Goal: Task Accomplishment & Management: Complete application form

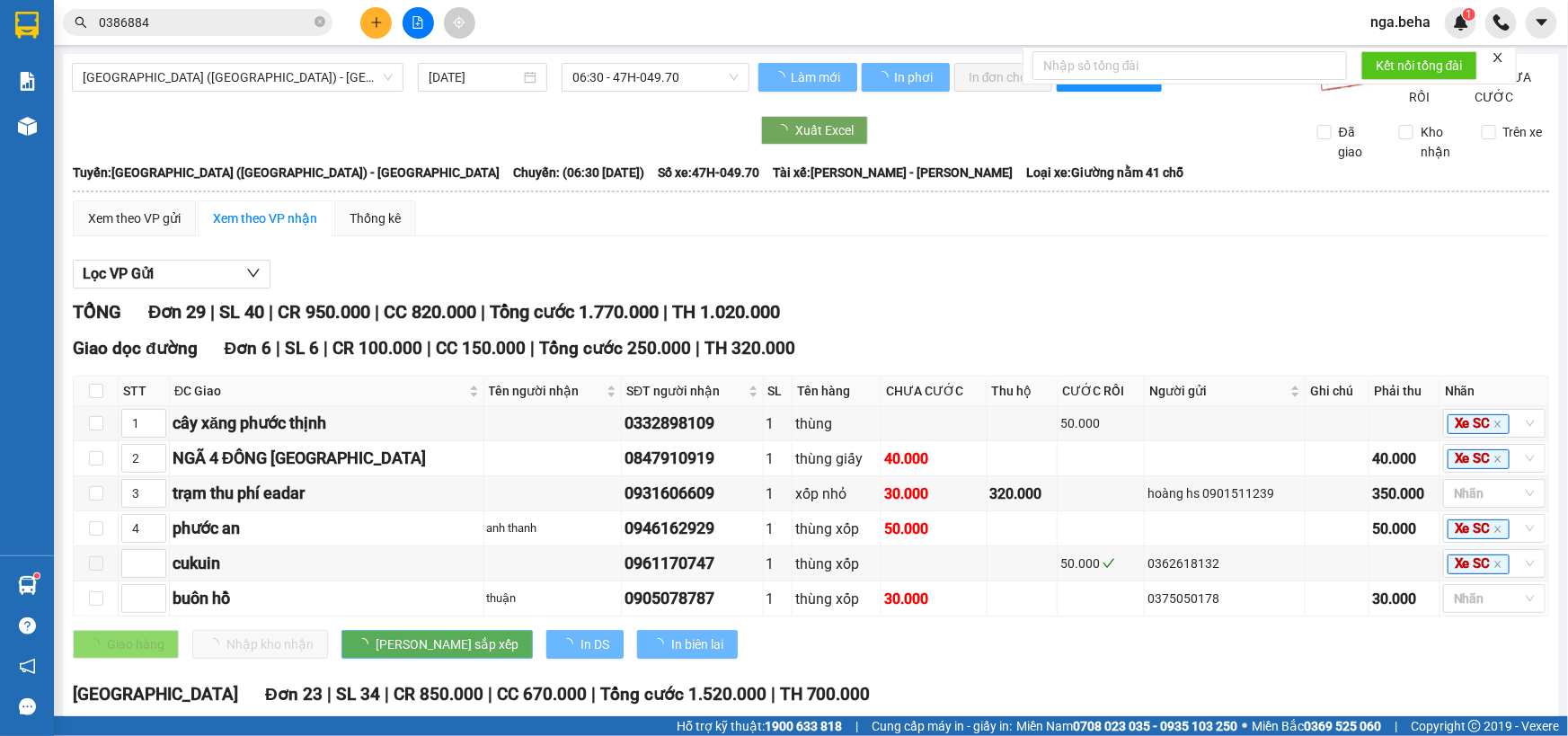
click at [236, 26] on input "0386884" at bounding box center [205, 22] width 212 height 19
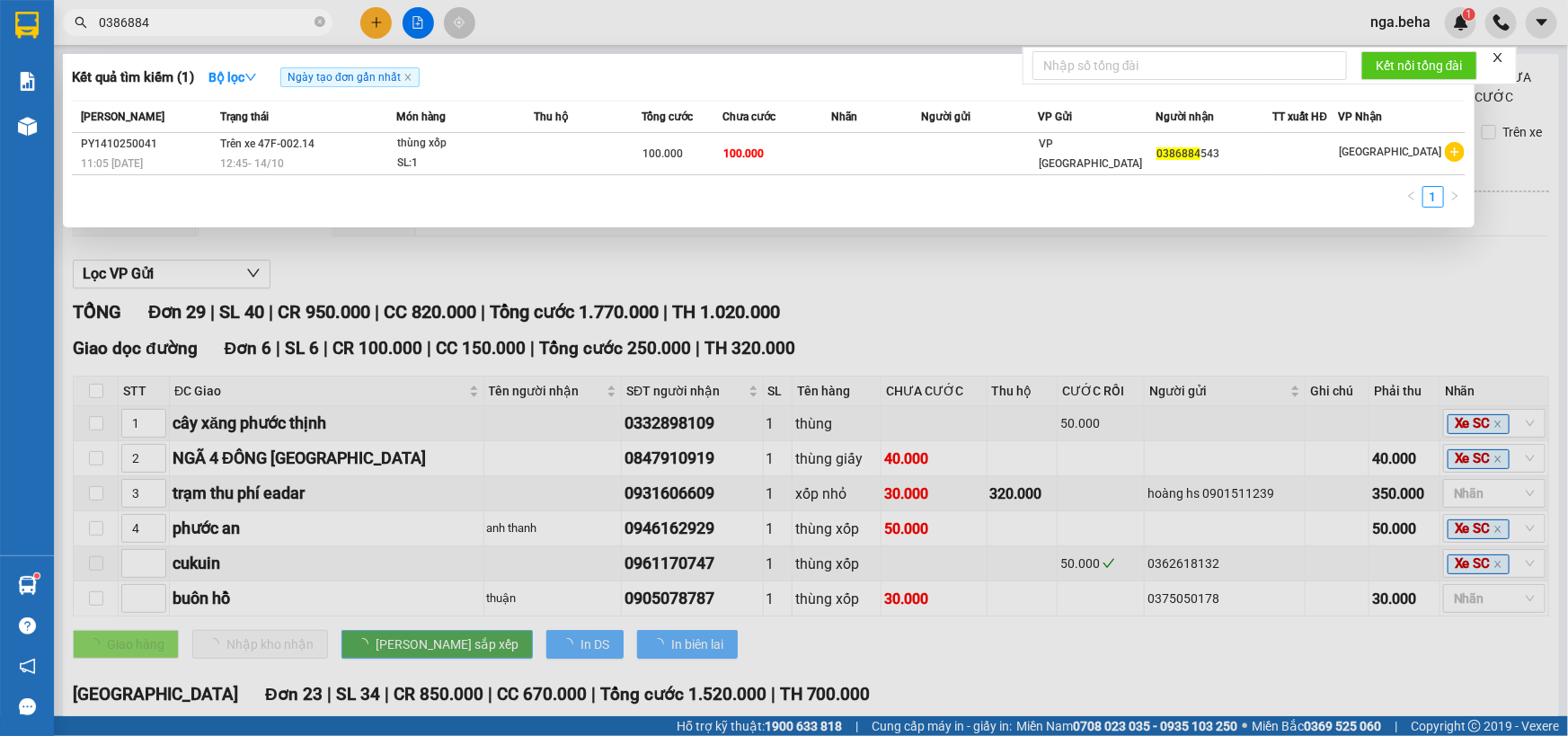
click at [236, 26] on input "0386884" at bounding box center [205, 22] width 212 height 19
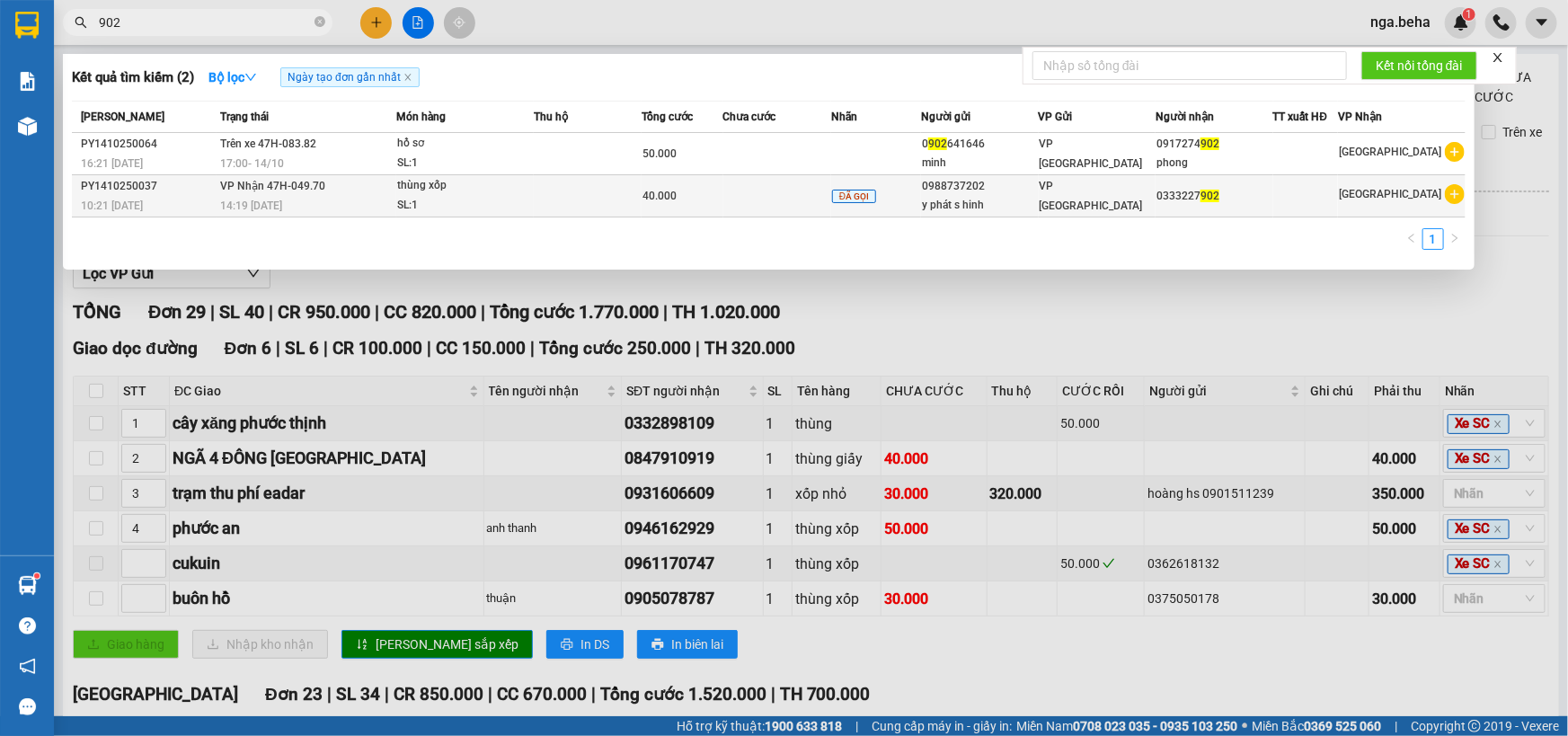
type input "902"
click at [592, 199] on td at bounding box center [588, 197] width 108 height 42
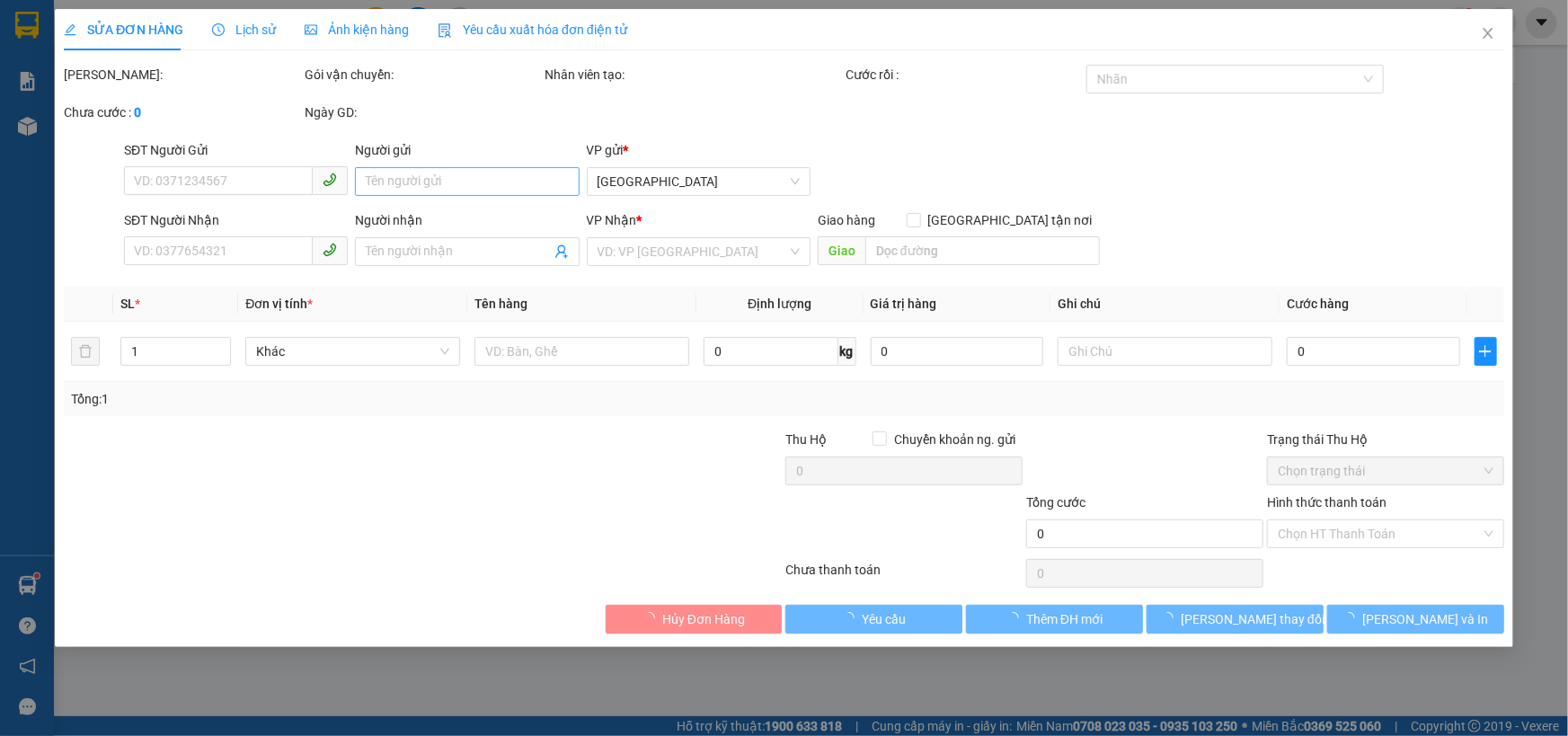
type input "0988737202"
type input "y phát s hinh"
type input "0333227902"
type input "40.000"
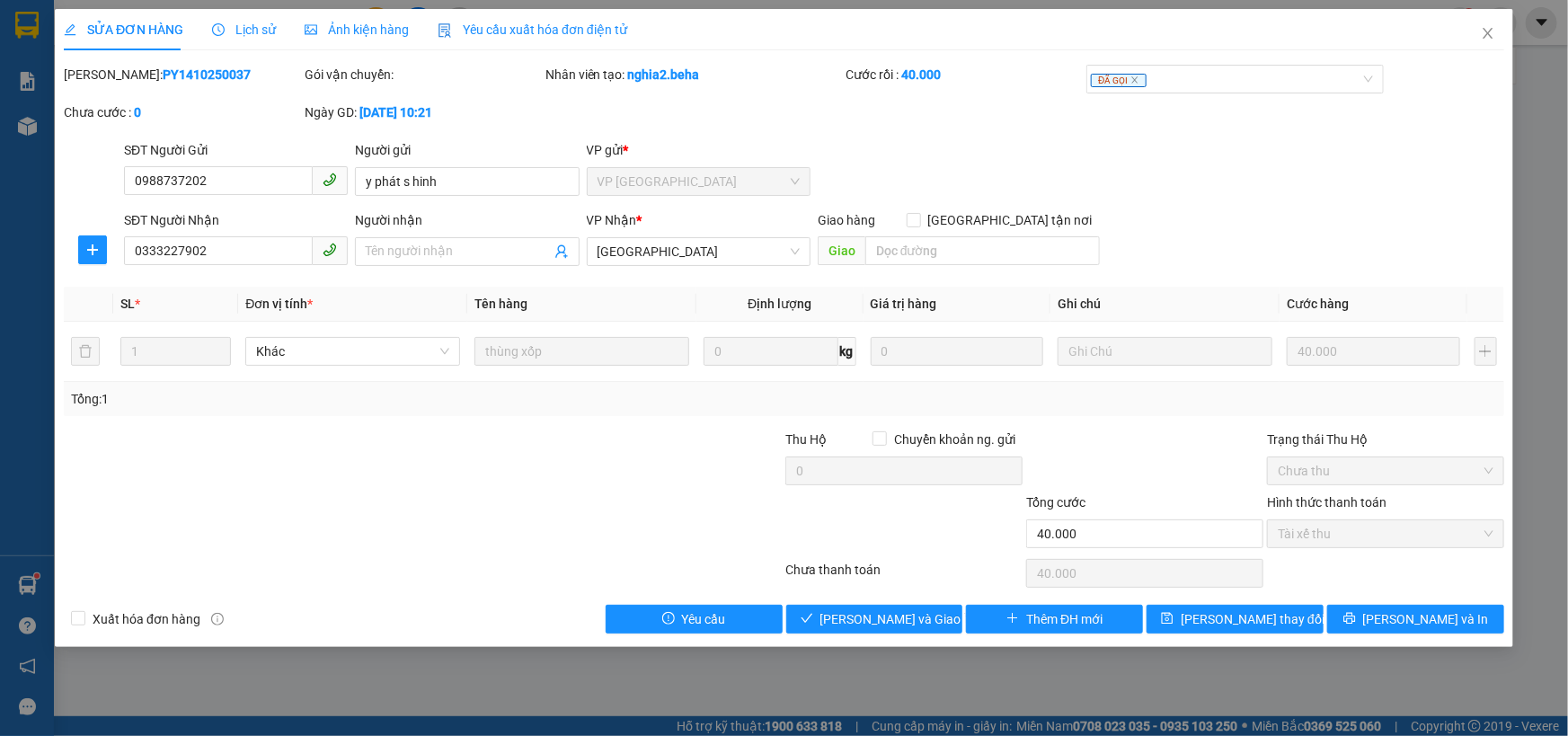
click at [389, 27] on span "Ảnh kiện hàng" at bounding box center [357, 29] width 104 height 14
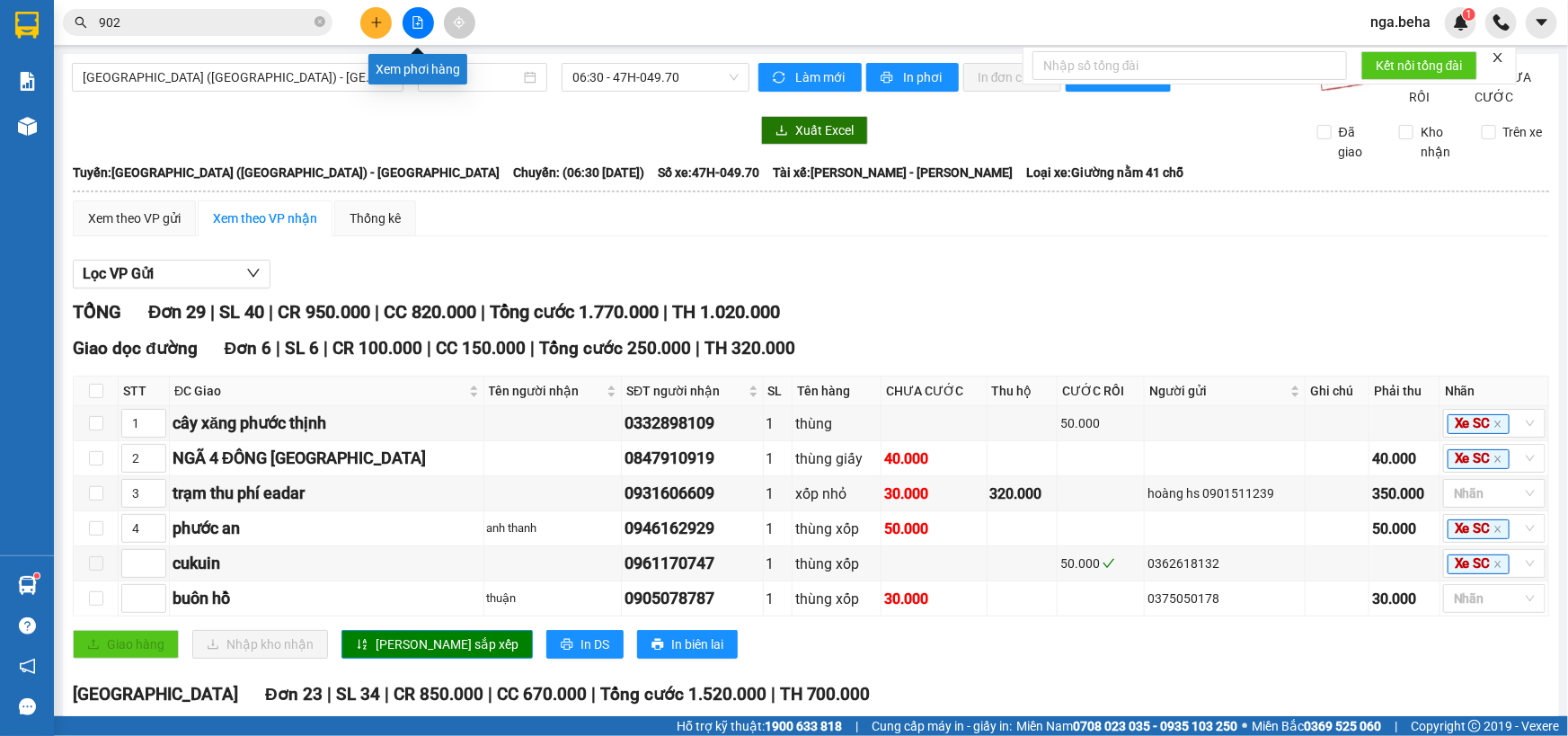
click at [419, 28] on icon "file-add" at bounding box center [418, 22] width 10 height 13
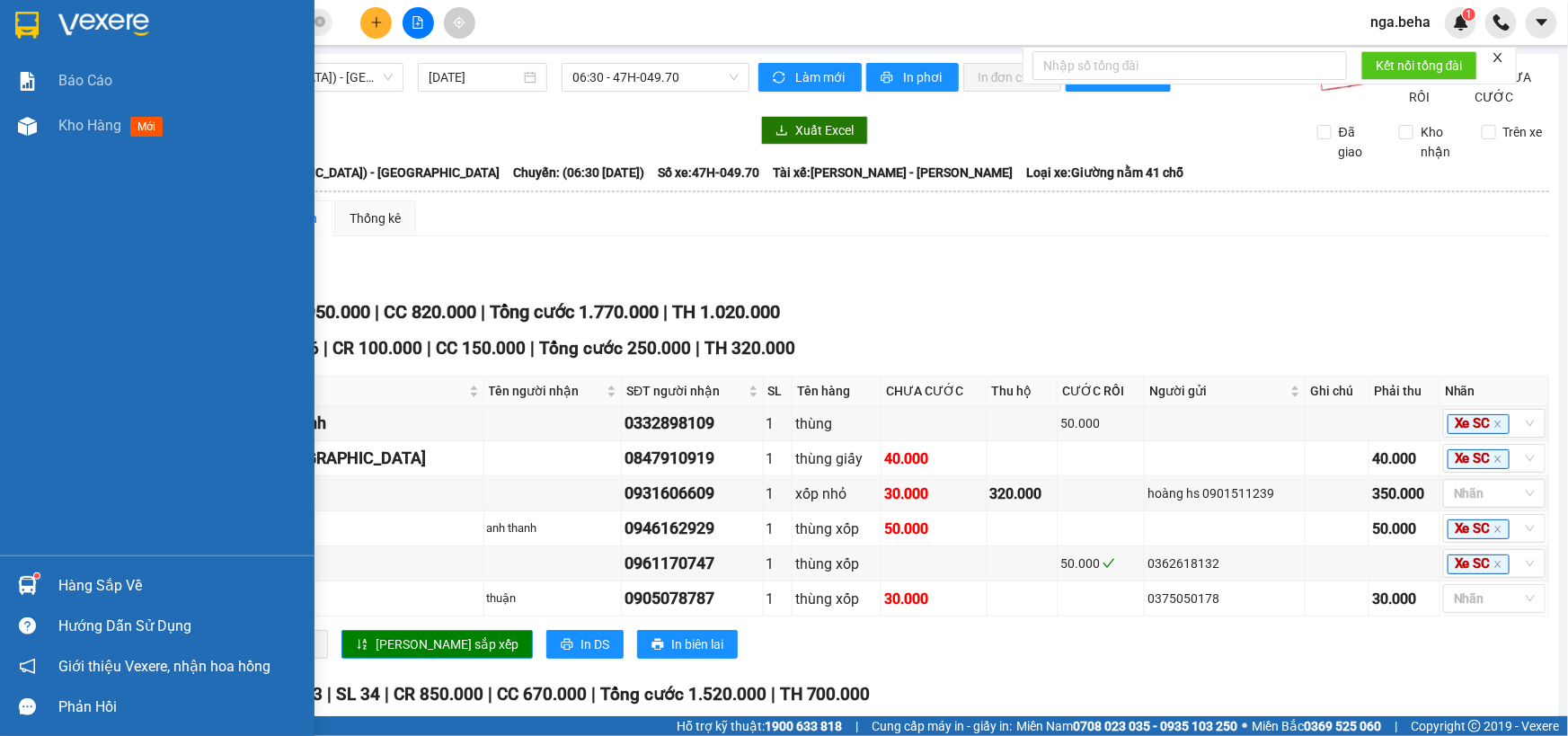
click at [111, 591] on div "Hàng sắp về" at bounding box center [179, 586] width 242 height 27
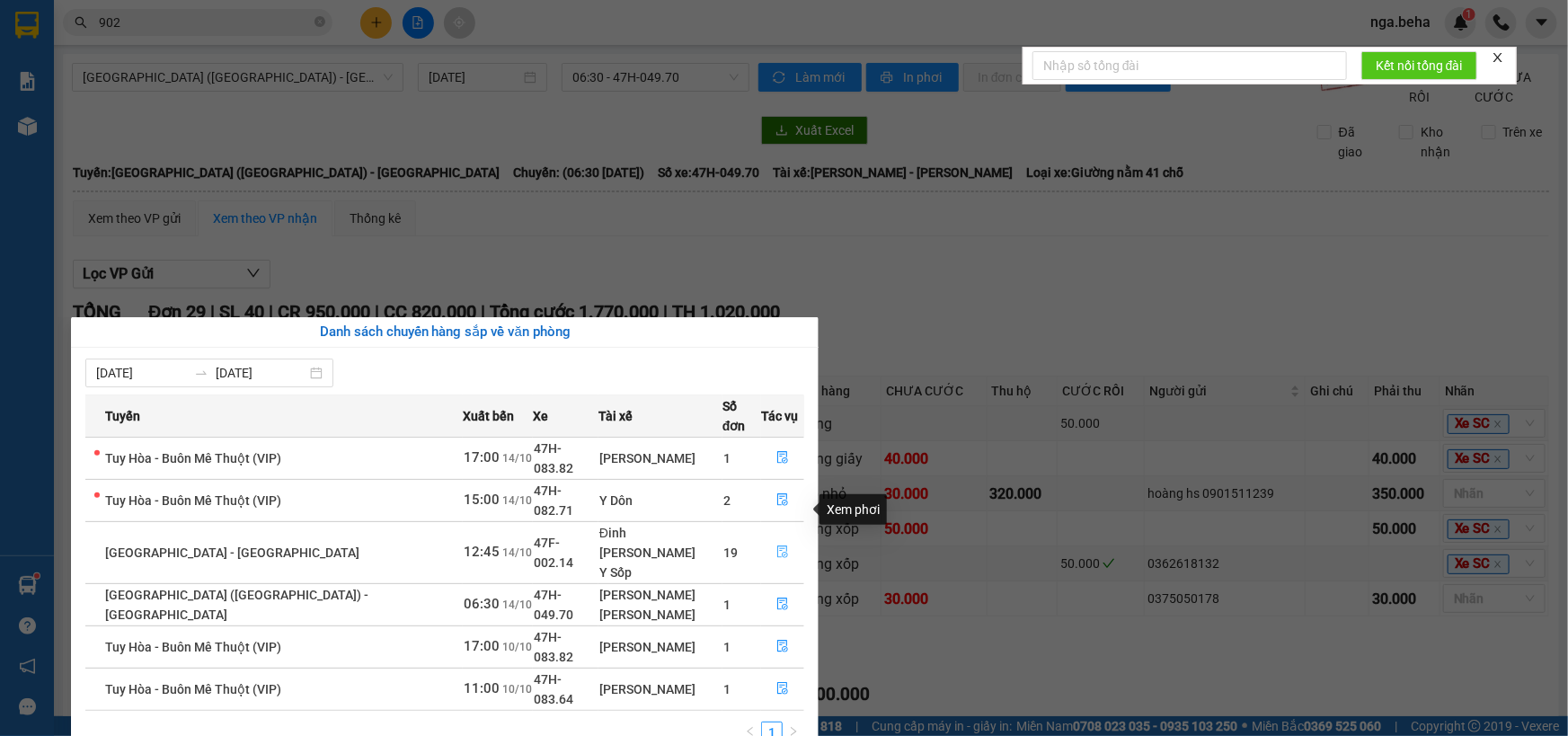
click at [777, 545] on icon "file-done" at bounding box center [783, 551] width 13 height 13
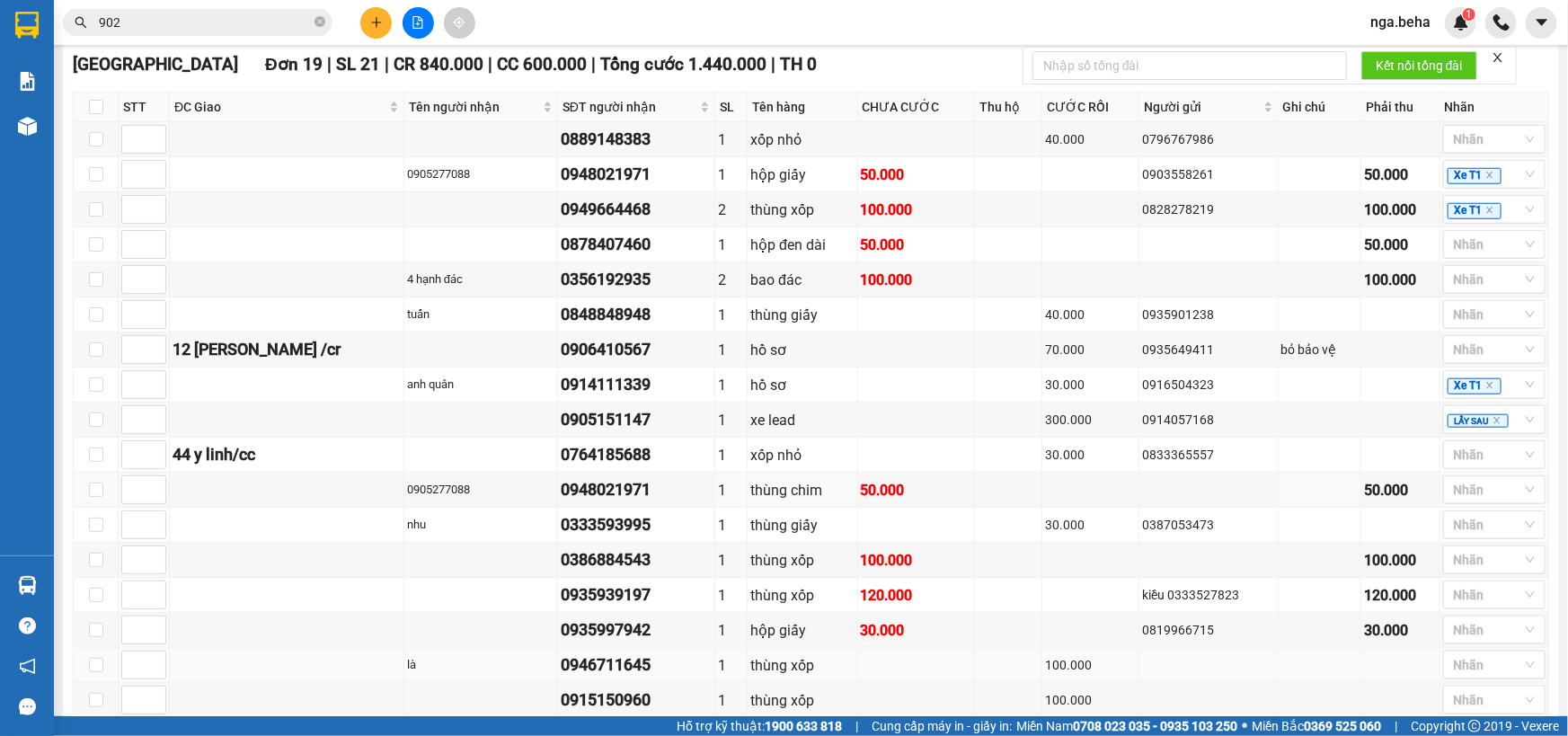
scroll to position [911, 0]
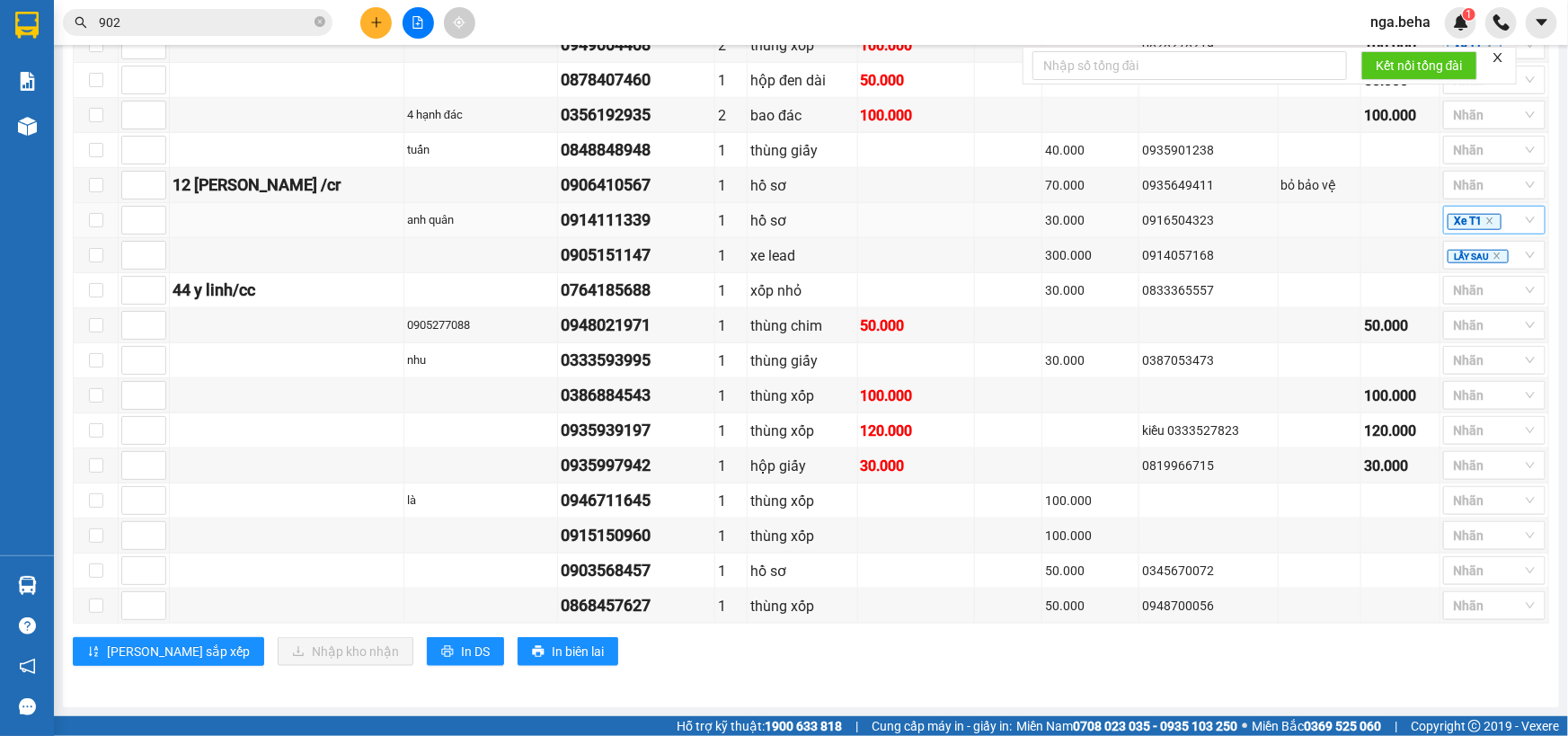
click at [1486, 224] on icon "close" at bounding box center [1490, 220] width 9 height 9
drag, startPoint x: 1393, startPoint y: 248, endPoint x: 1450, endPoint y: 260, distance: 58.2
click at [1393, 249] on td at bounding box center [1400, 256] width 78 height 35
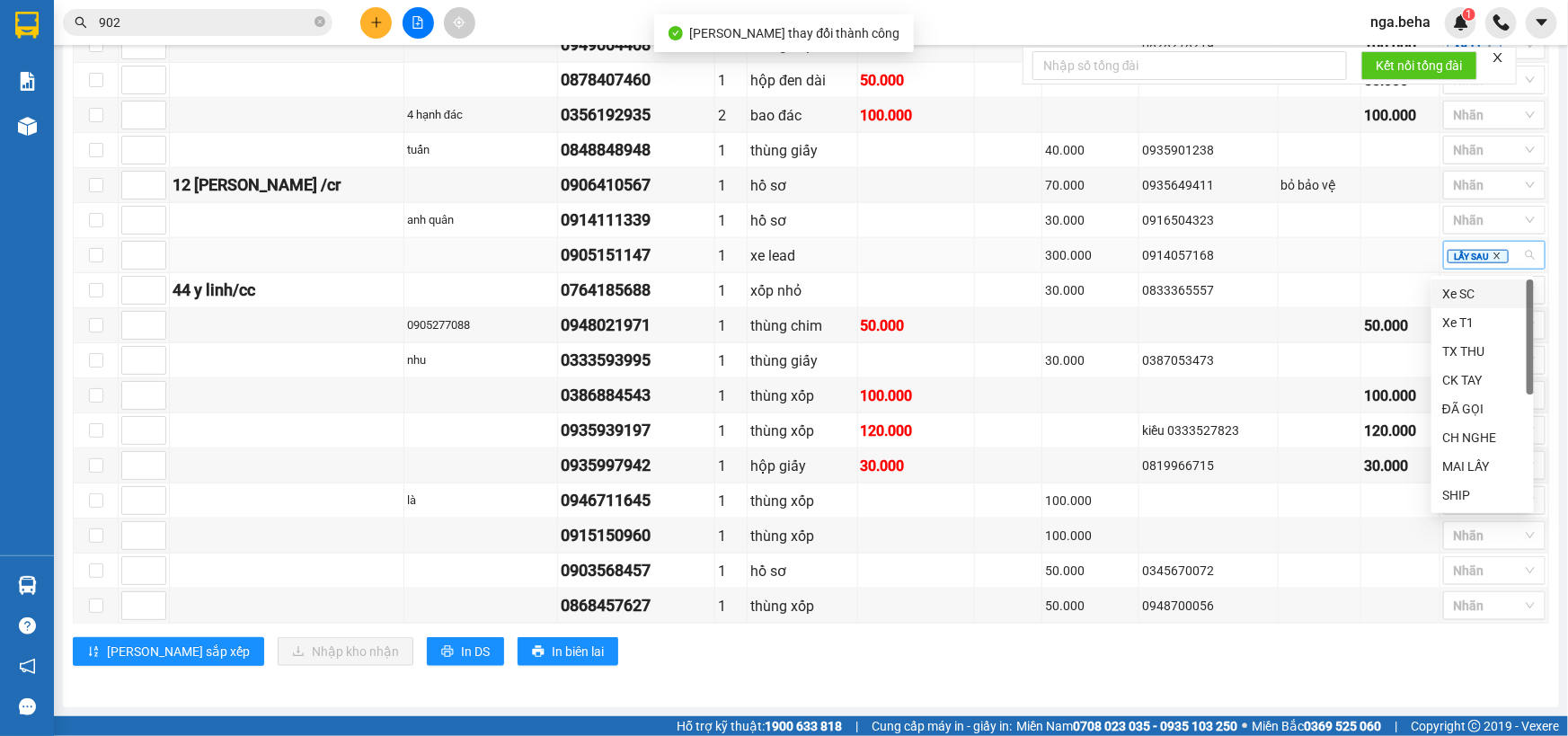
click at [1493, 260] on icon "close" at bounding box center [1497, 256] width 9 height 9
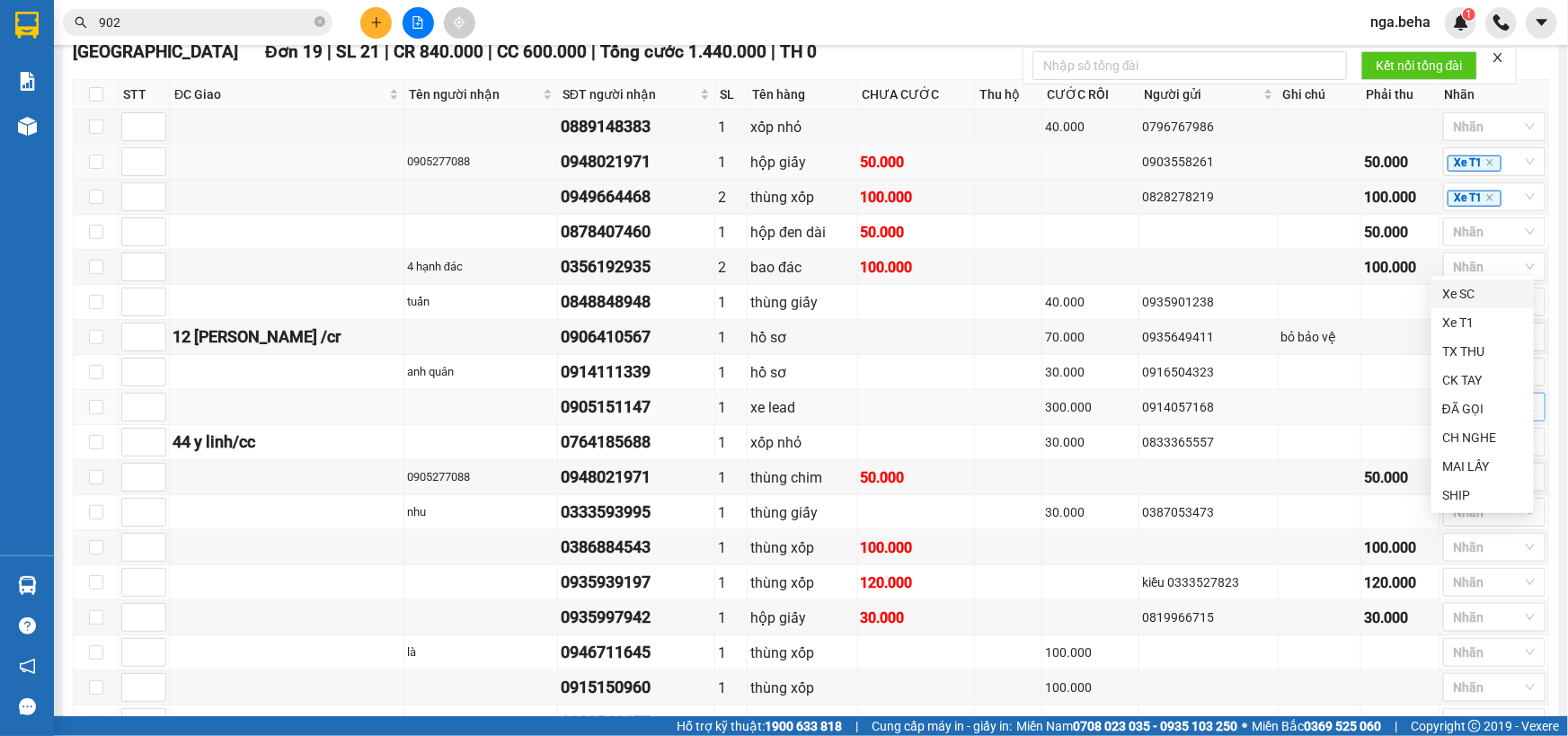
scroll to position [666, 0]
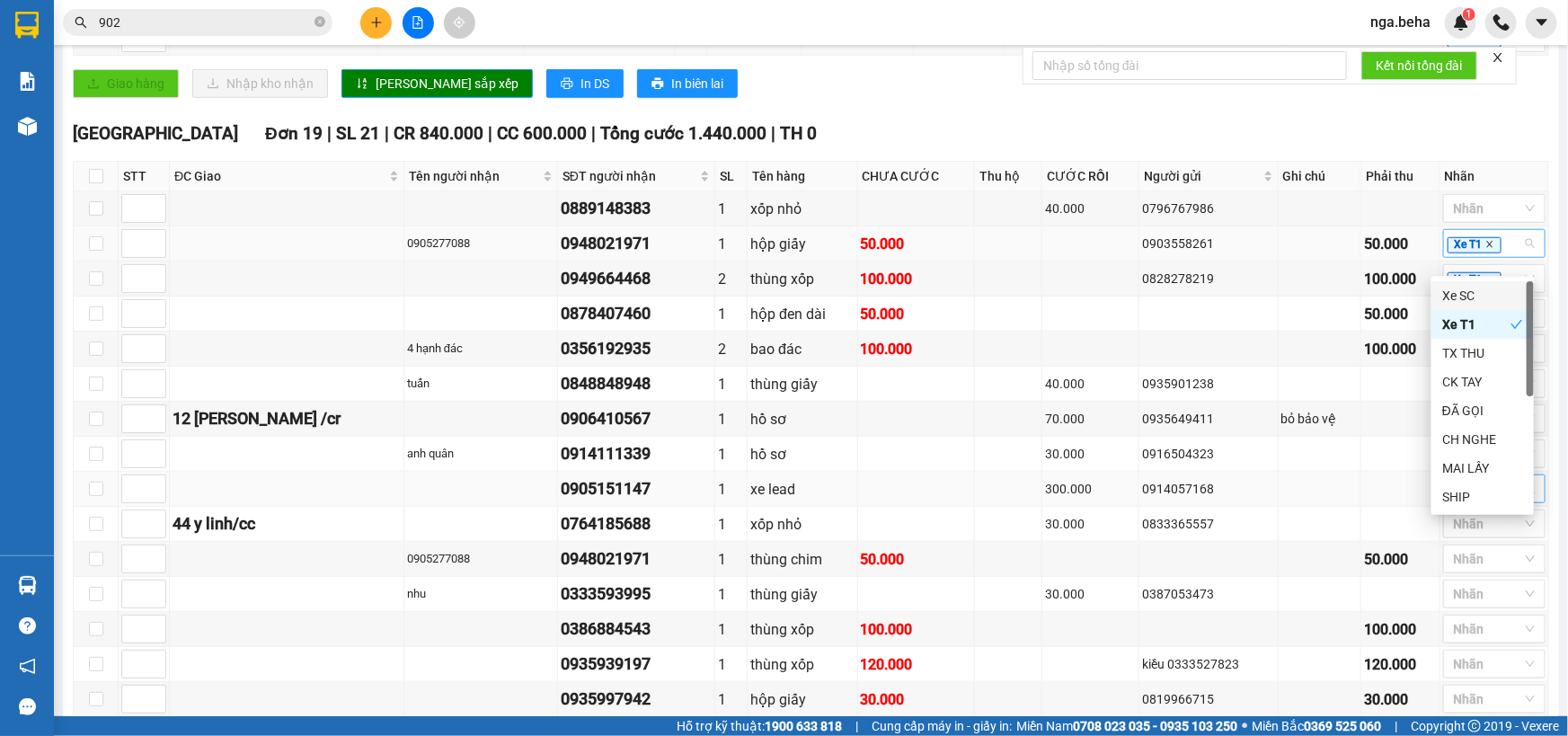
click at [1486, 249] on icon "close" at bounding box center [1490, 244] width 9 height 9
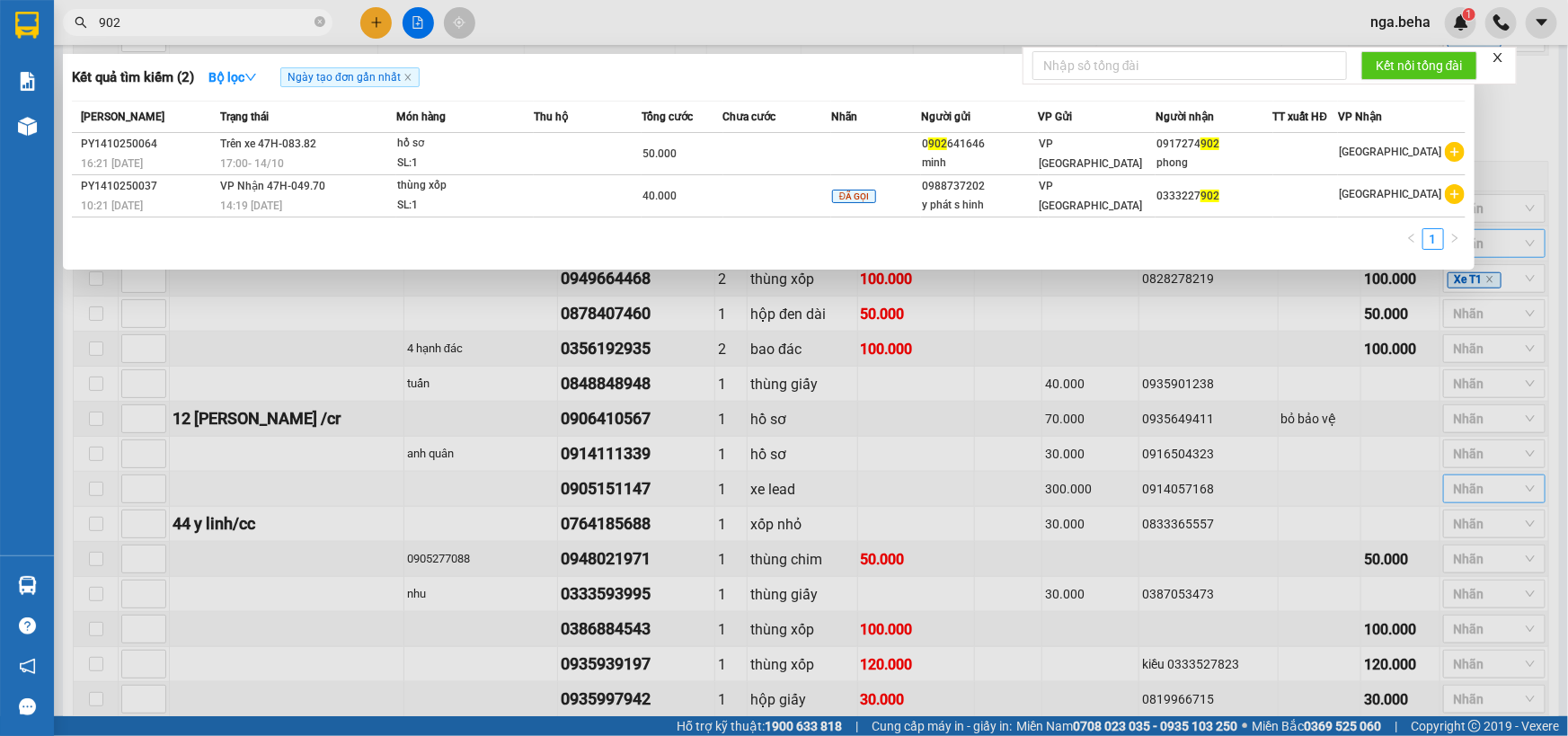
click at [216, 9] on span "902" at bounding box center [197, 22] width 269 height 27
click at [216, 12] on span "902" at bounding box center [197, 22] width 269 height 27
click at [216, 13] on input "902" at bounding box center [205, 22] width 212 height 19
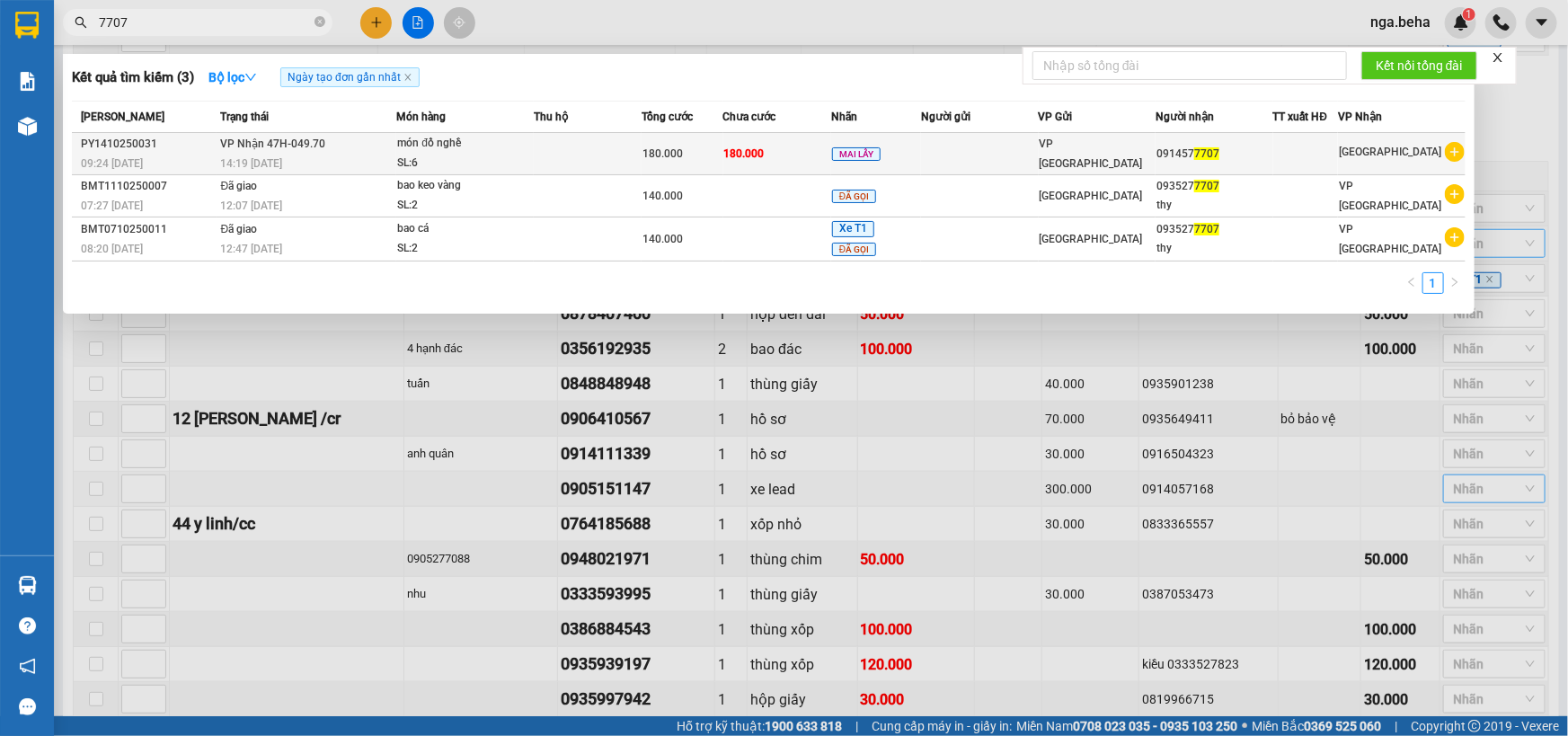
type input "7707"
click at [583, 163] on td at bounding box center [588, 154] width 108 height 42
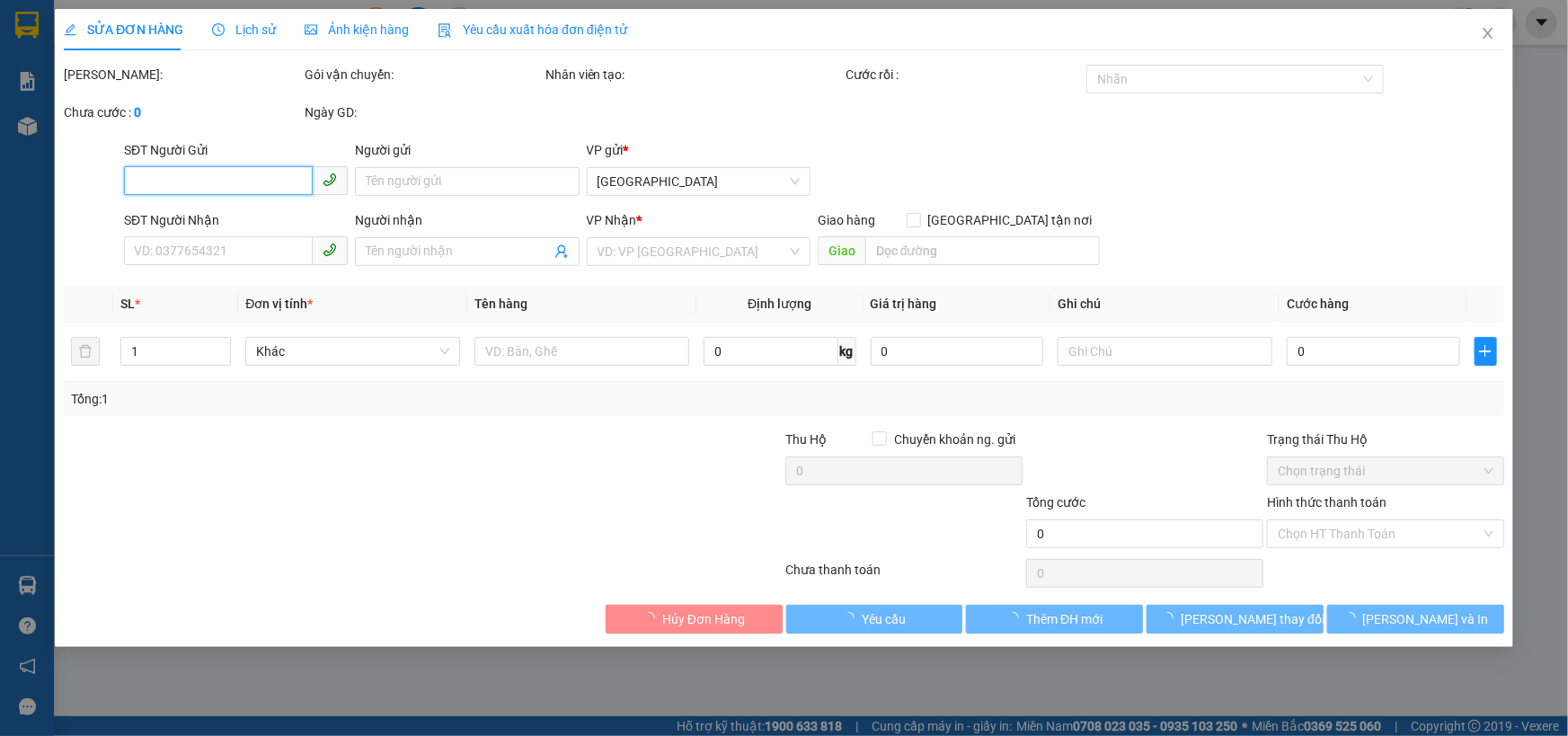
type input "0914577707"
type input "180.000"
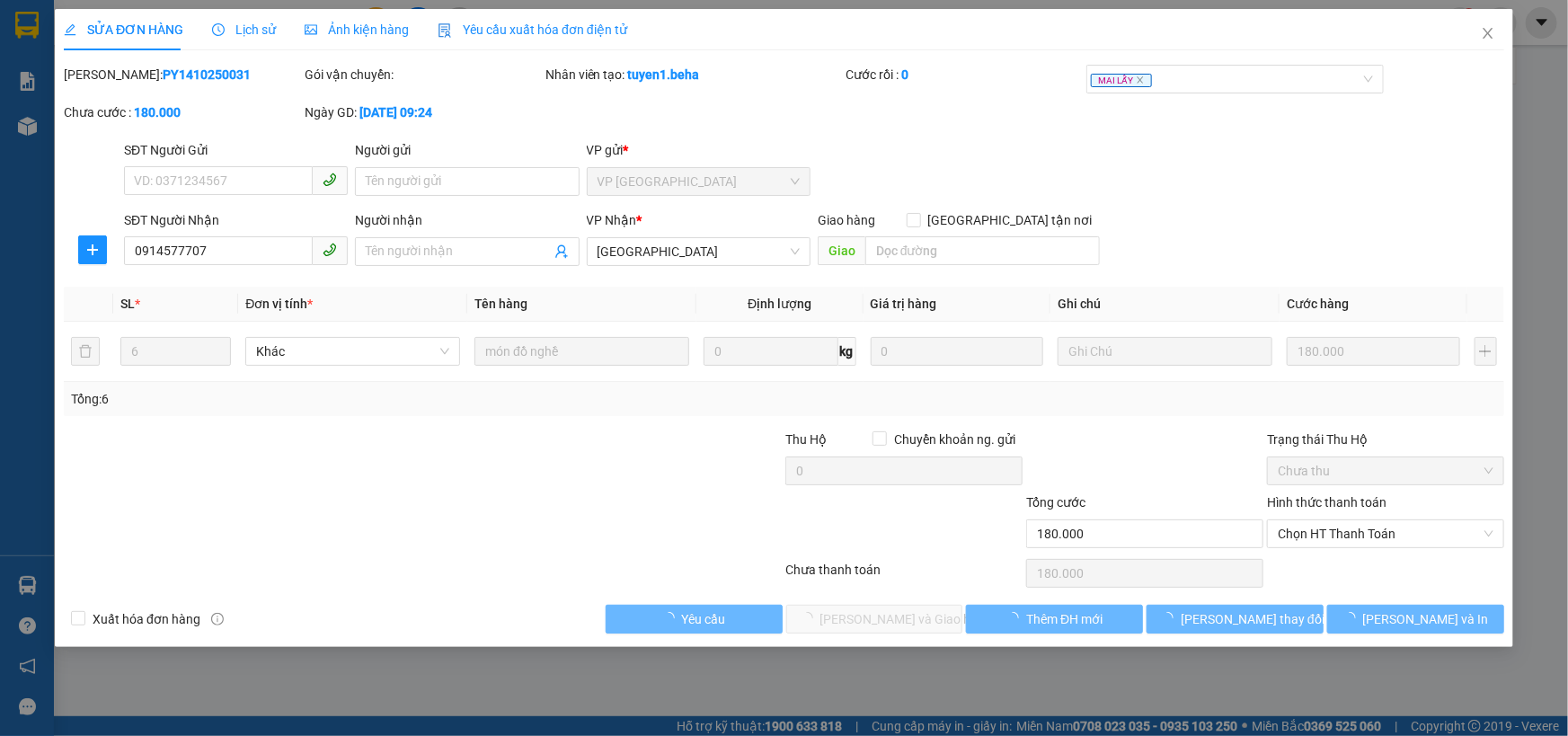
click at [380, 29] on span "Ảnh kiện hàng" at bounding box center [357, 29] width 104 height 14
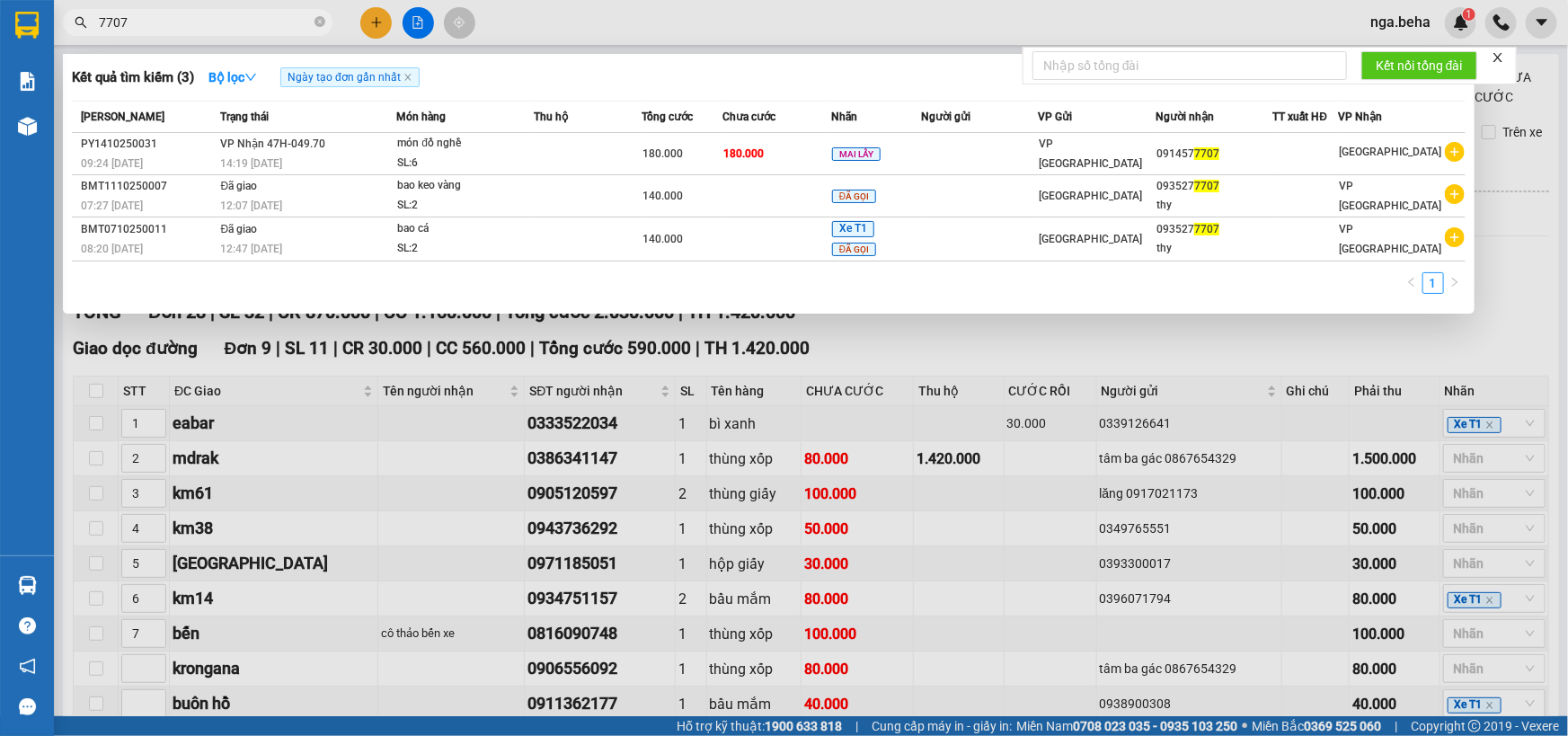
drag, startPoint x: 205, startPoint y: 27, endPoint x: 213, endPoint y: 19, distance: 11.3
click at [206, 24] on input "7707" at bounding box center [205, 22] width 212 height 19
click at [213, 19] on input "7707" at bounding box center [205, 22] width 212 height 19
paste input "0349575371"
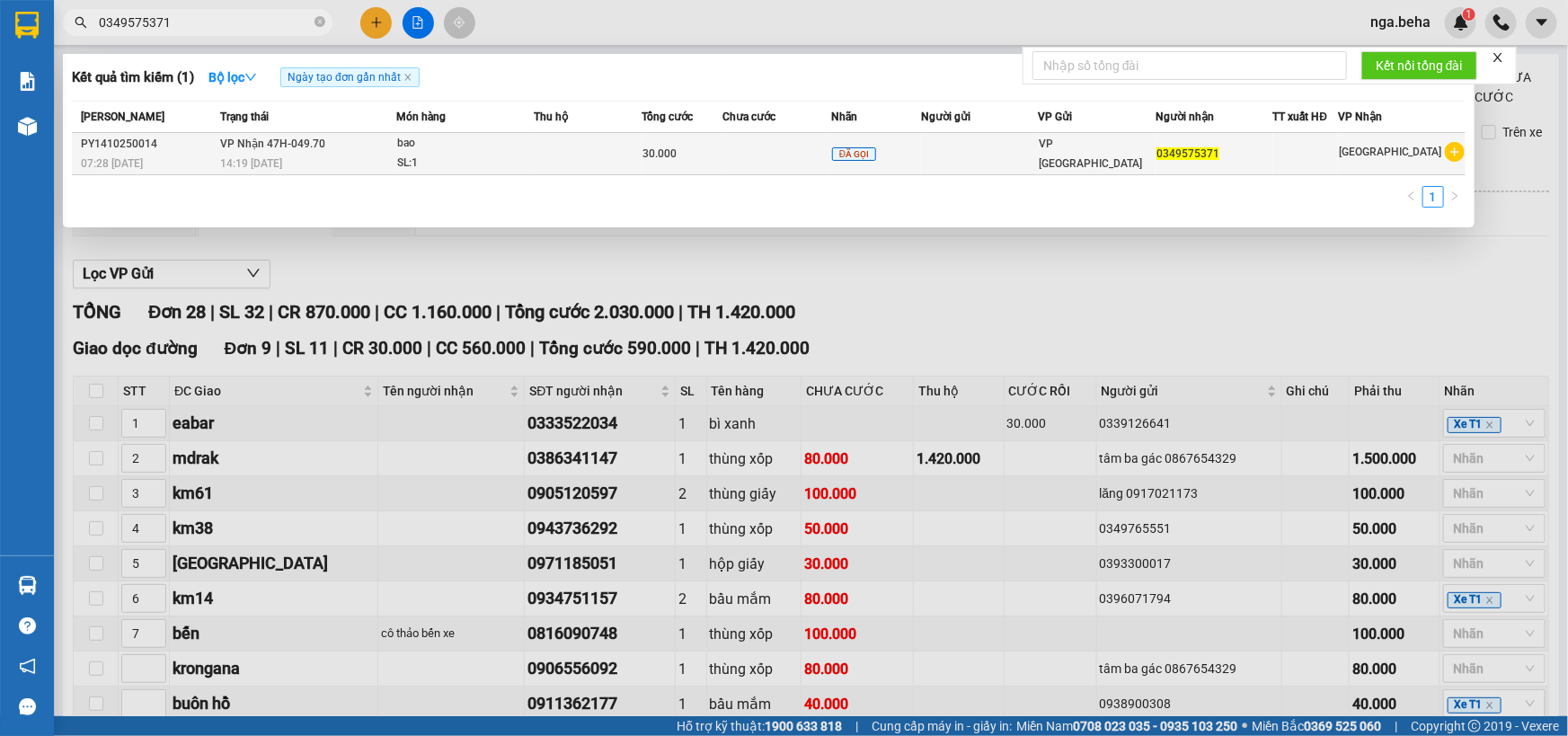
type input "0349575371"
click at [370, 157] on div "14:19 [DATE]" at bounding box center [309, 163] width 176 height 19
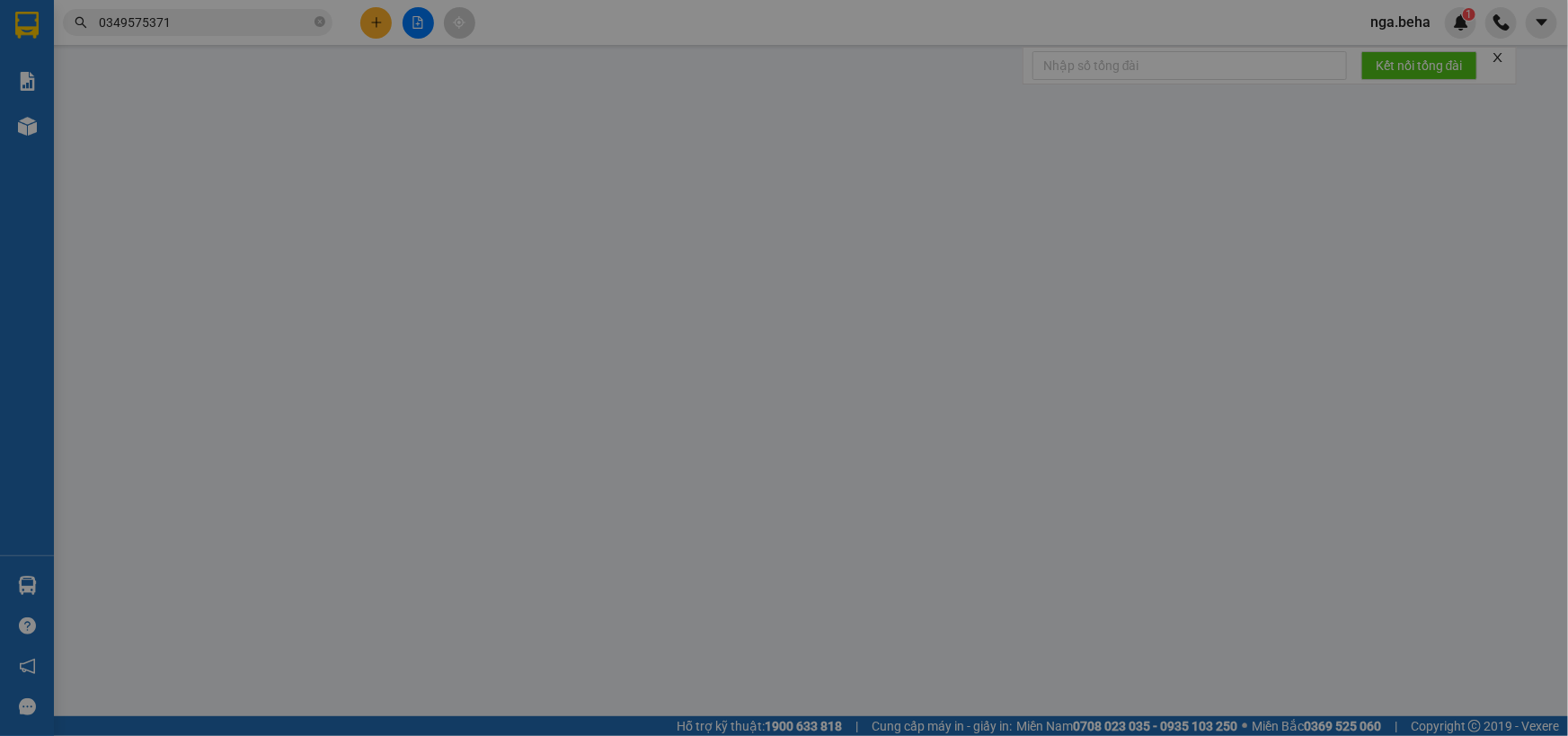
type input "0349575371"
type input "30.000"
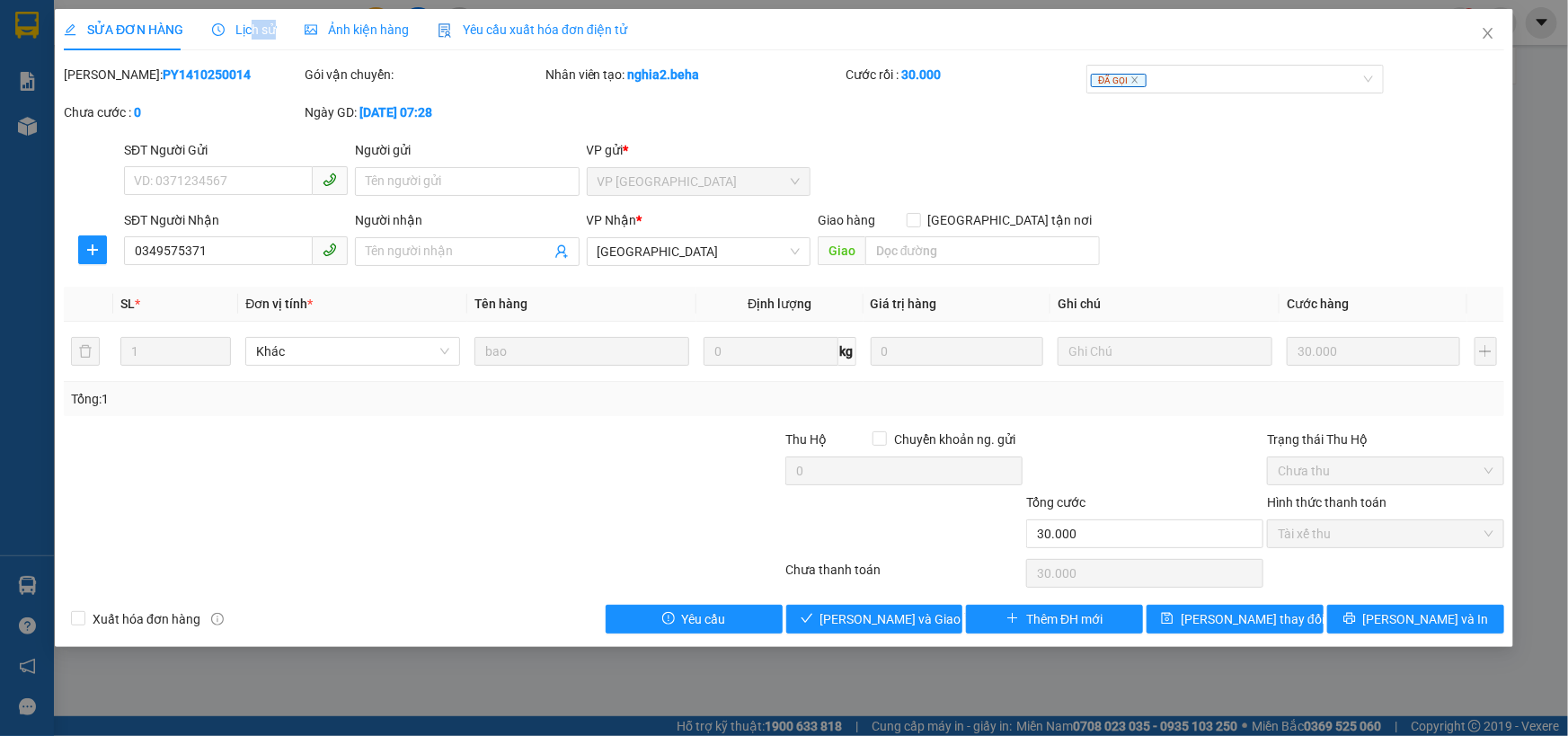
drag, startPoint x: 251, startPoint y: 36, endPoint x: 323, endPoint y: 30, distance: 72.2
click at [306, 33] on div "SỬA ĐƠN HÀNG Lịch sử Ảnh kiện hàng Yêu cầu xuất hóa đơn điện tử" at bounding box center [345, 29] width 564 height 41
click at [334, 29] on span "Ảnh kiện hàng" at bounding box center [357, 29] width 104 height 14
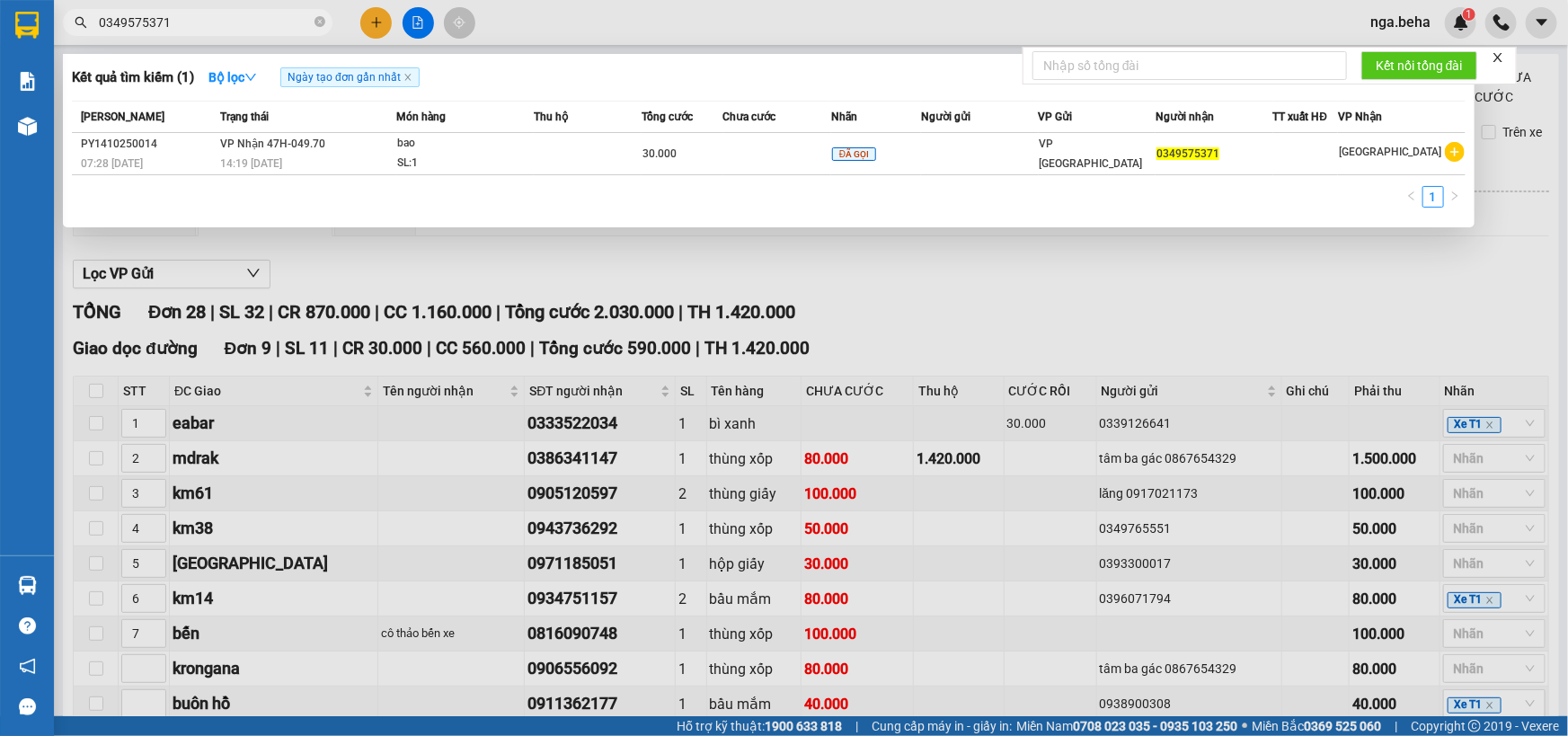
click at [239, 23] on input "0349575371" at bounding box center [205, 22] width 212 height 19
click at [239, 22] on input "0349575371" at bounding box center [205, 22] width 212 height 19
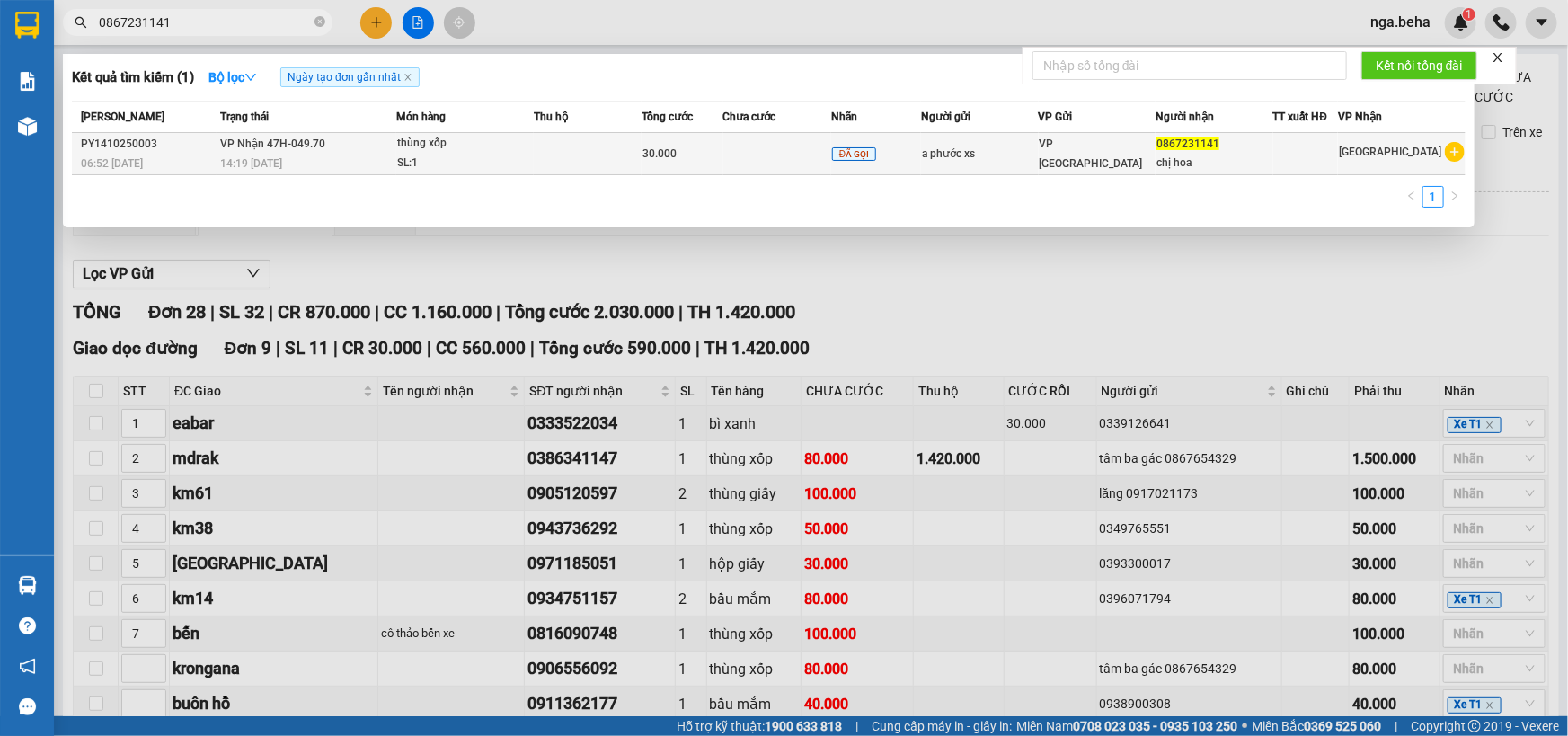
type input "0867231141"
click at [369, 172] on div "14:19 [DATE]" at bounding box center [309, 163] width 176 height 19
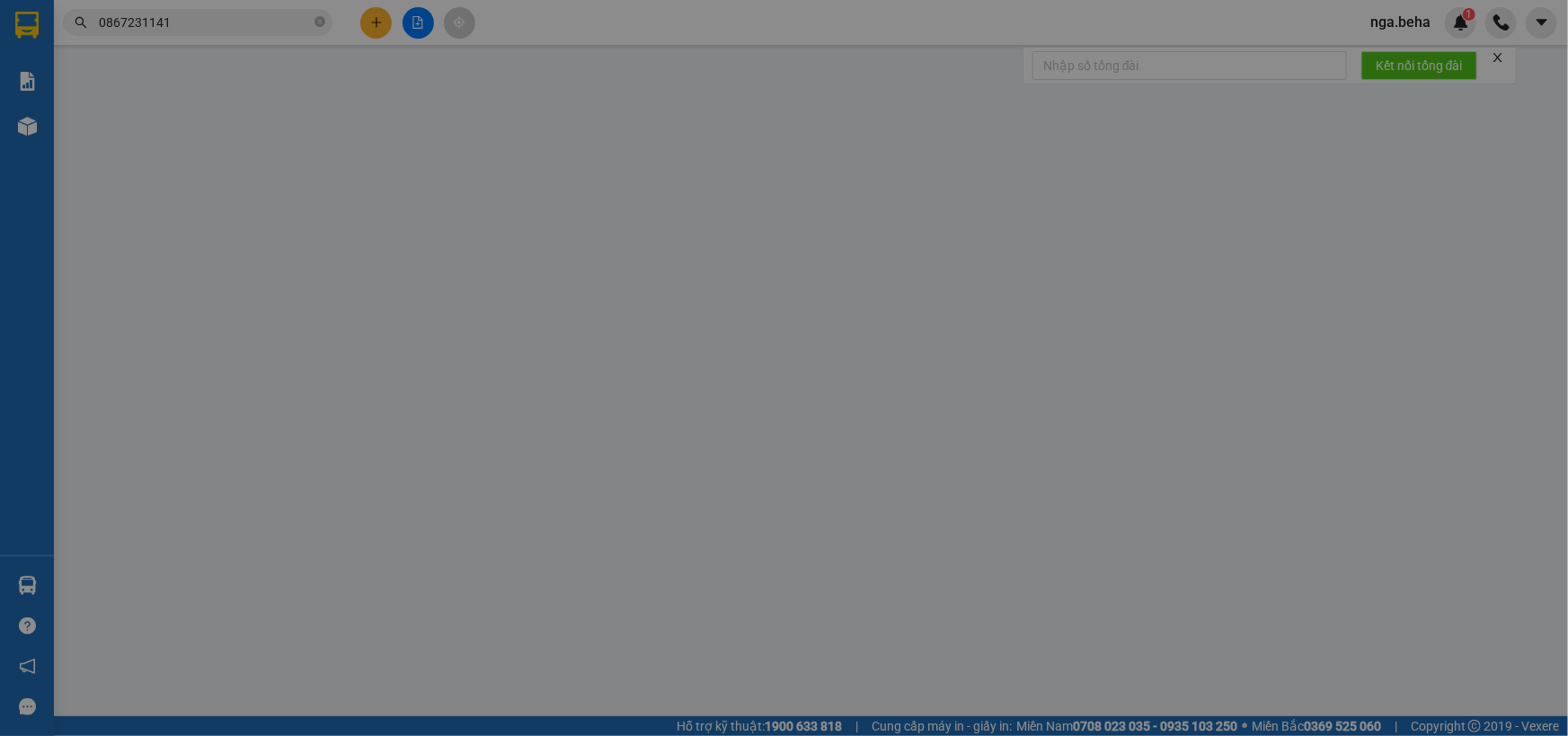
type input "a phước xs"
type input "0867231141"
type input "chị hoa"
type input "30.000"
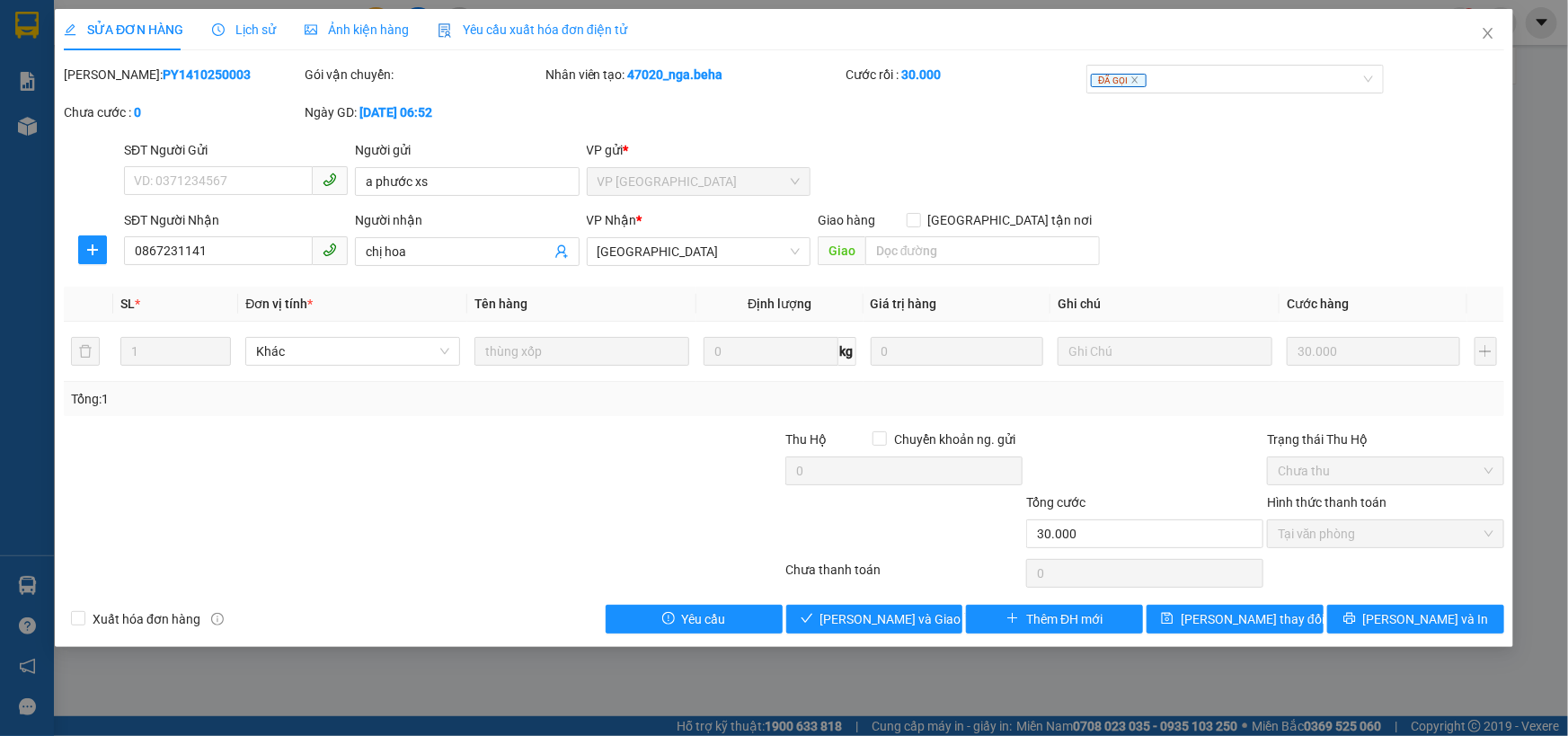
click at [343, 29] on span "Ảnh kiện hàng" at bounding box center [357, 29] width 104 height 14
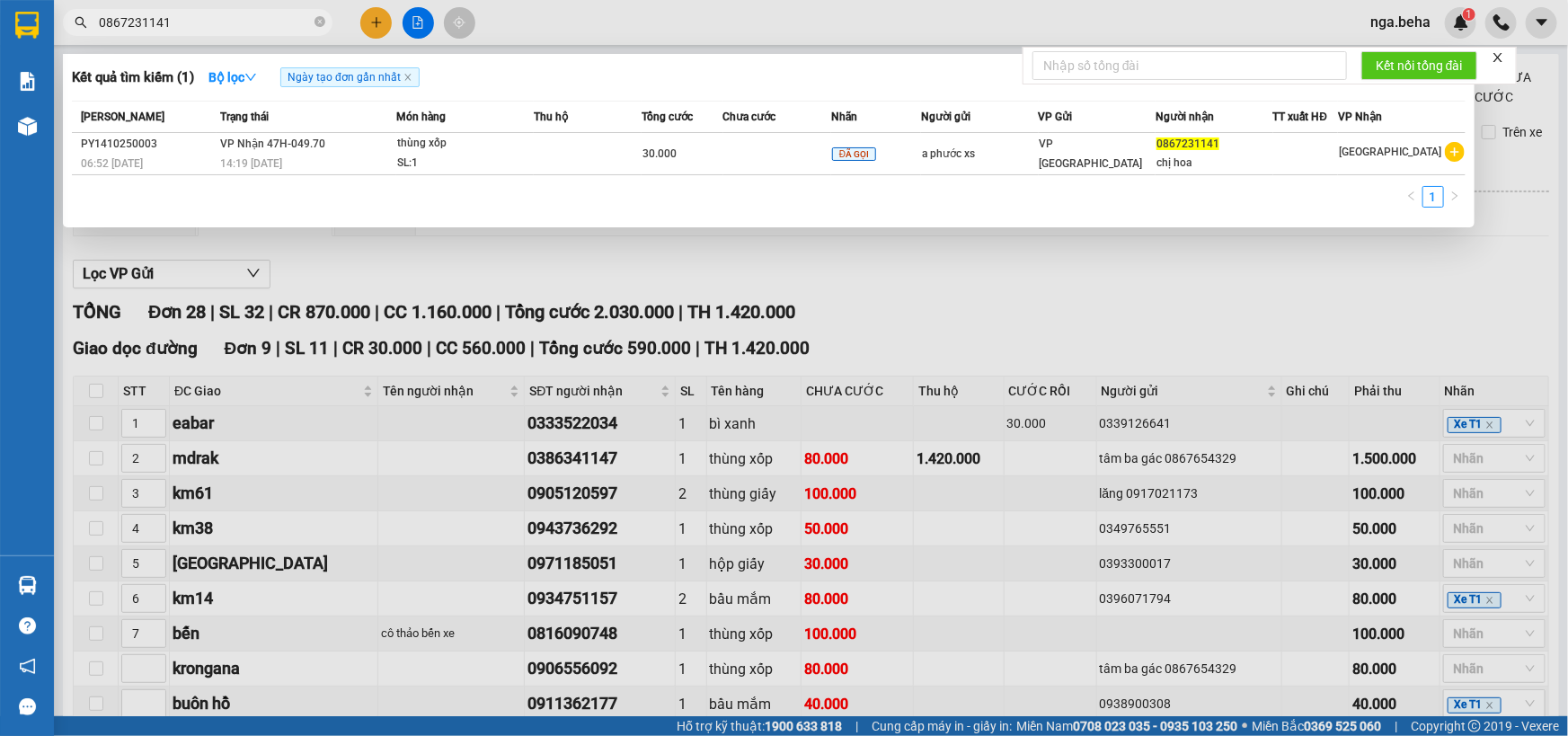
click at [222, 19] on input "0867231141" at bounding box center [205, 22] width 212 height 19
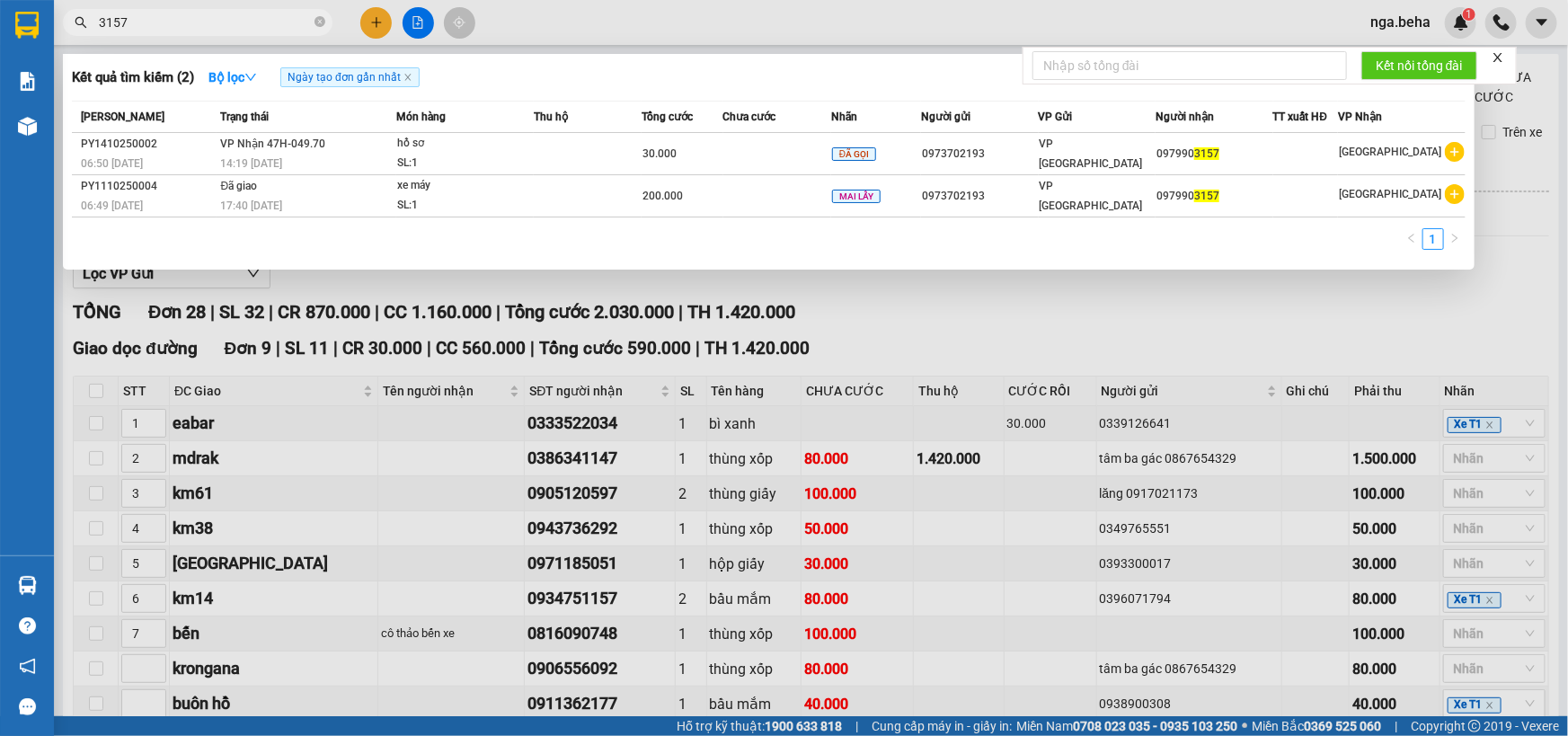
type input "3157"
